Goal: Transaction & Acquisition: Obtain resource

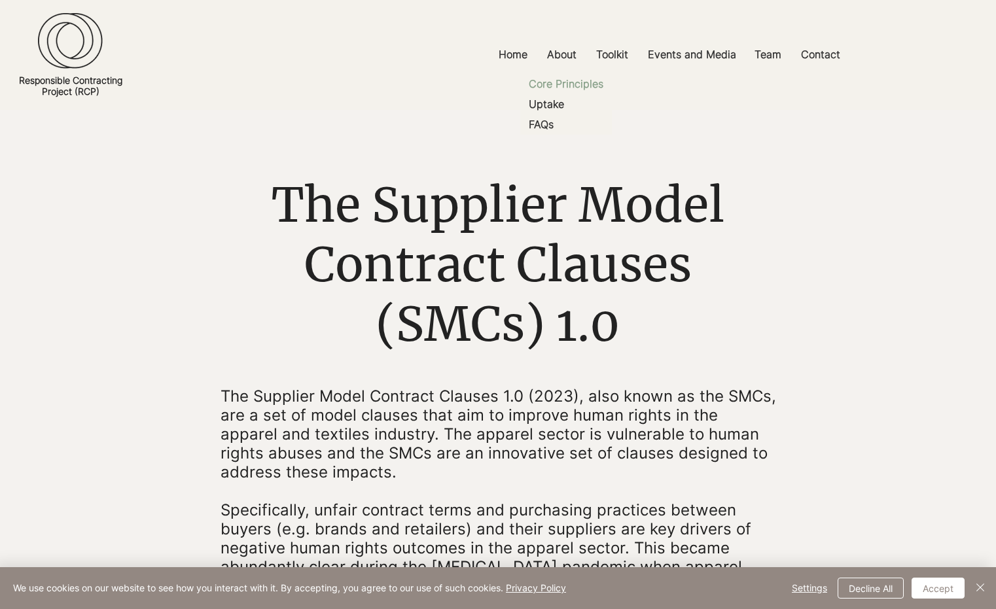
click at [575, 83] on p "Core Principles" at bounding box center [566, 84] width 85 height 20
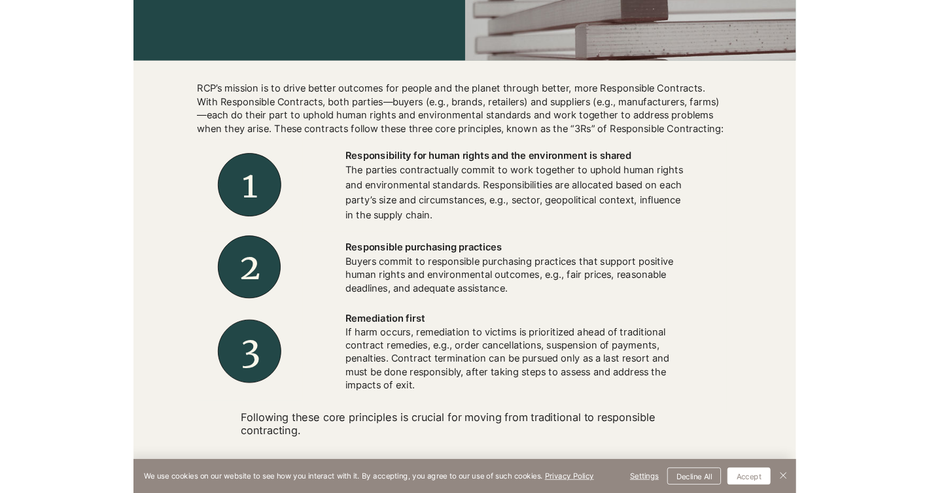
scroll to position [374, 0]
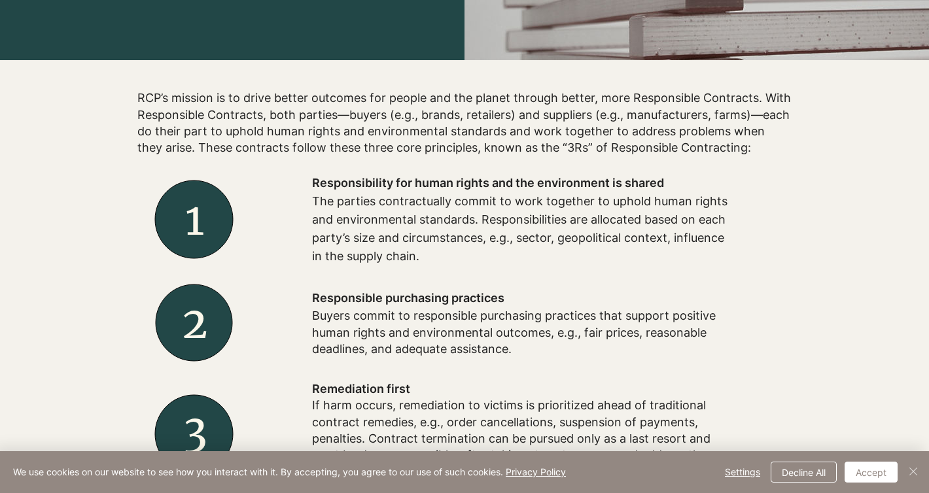
click at [699, 468] on img "Close" at bounding box center [914, 472] width 16 height 16
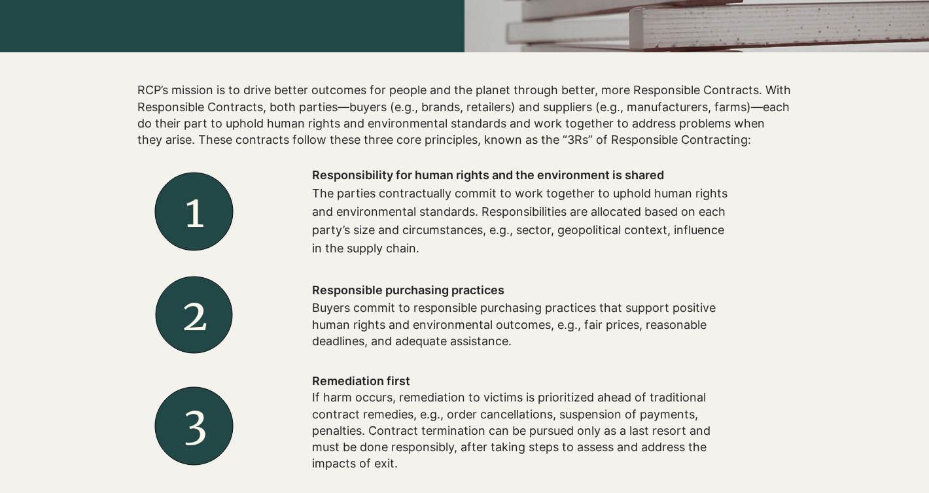
scroll to position [0, 0]
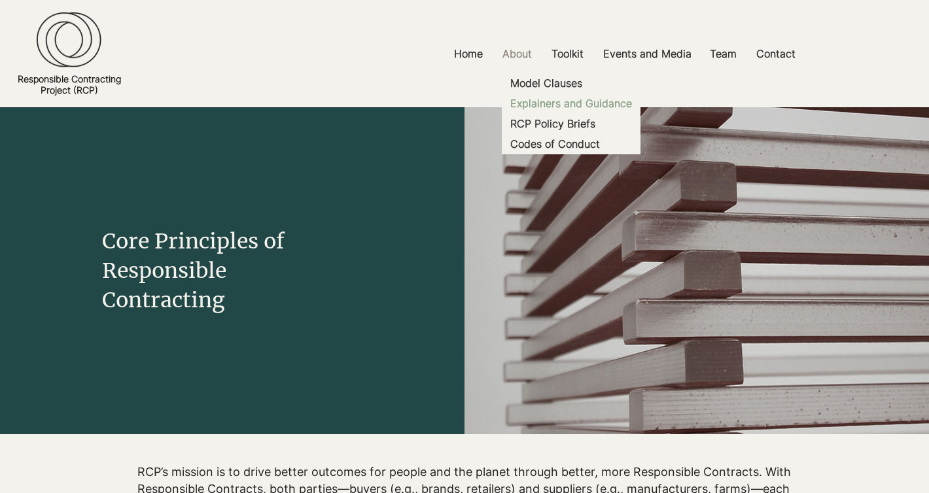
click at [554, 105] on p "Explainers and Guidance" at bounding box center [571, 104] width 132 height 20
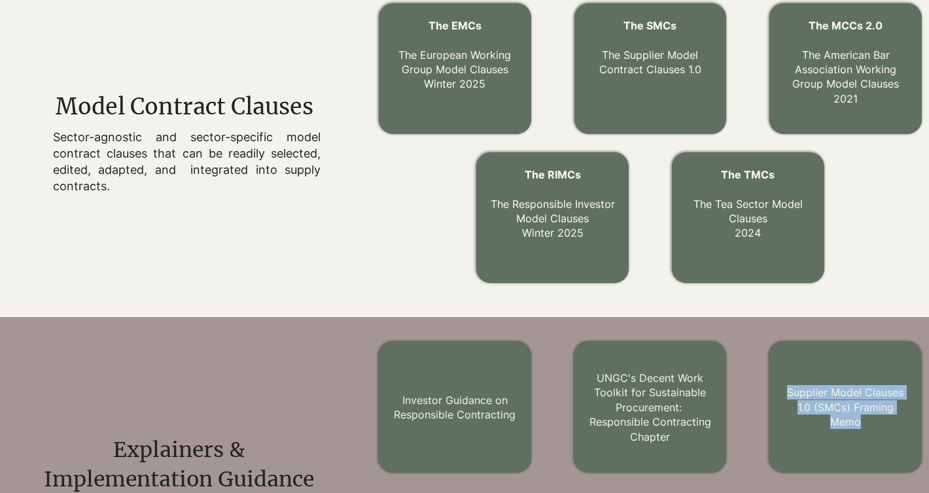
scroll to position [452, 0]
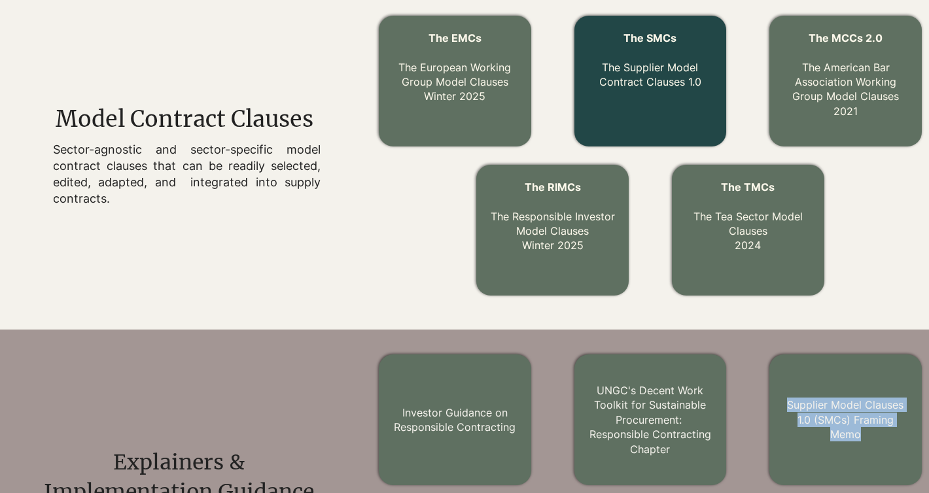
click at [675, 83] on link "The Supplier Model Contract Clauses 1.0" at bounding box center [650, 74] width 102 height 27
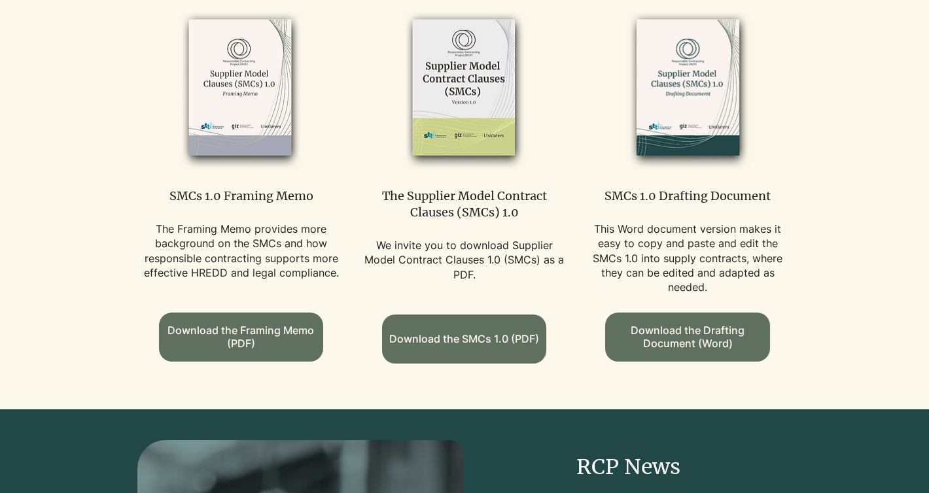
scroll to position [810, 0]
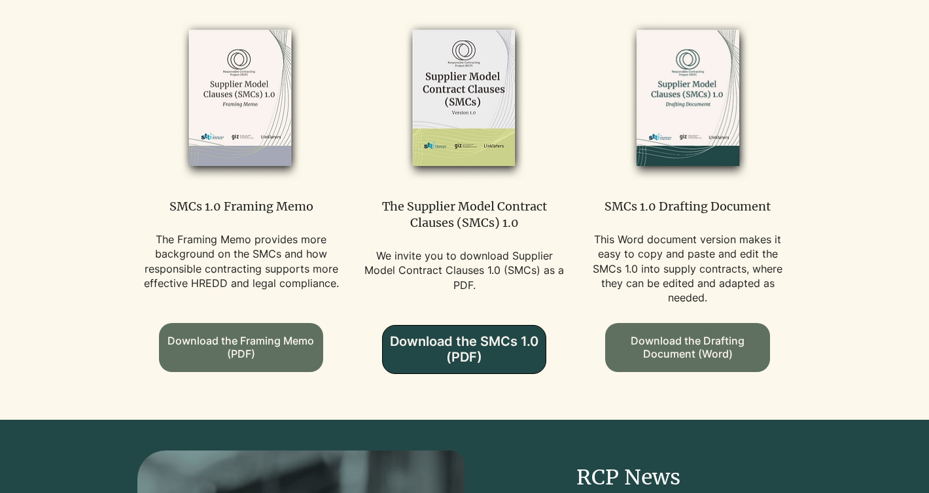
click at [473, 340] on span "Download the SMCs 1.0 (PDF)" at bounding box center [464, 349] width 163 height 31
